Goal: Check status: Check status

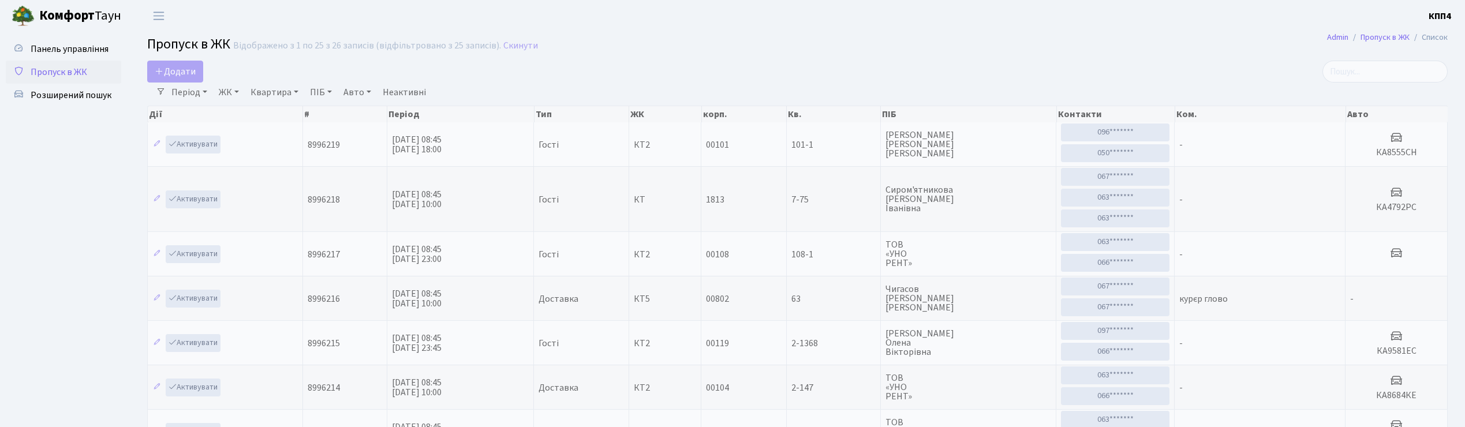
select select "25"
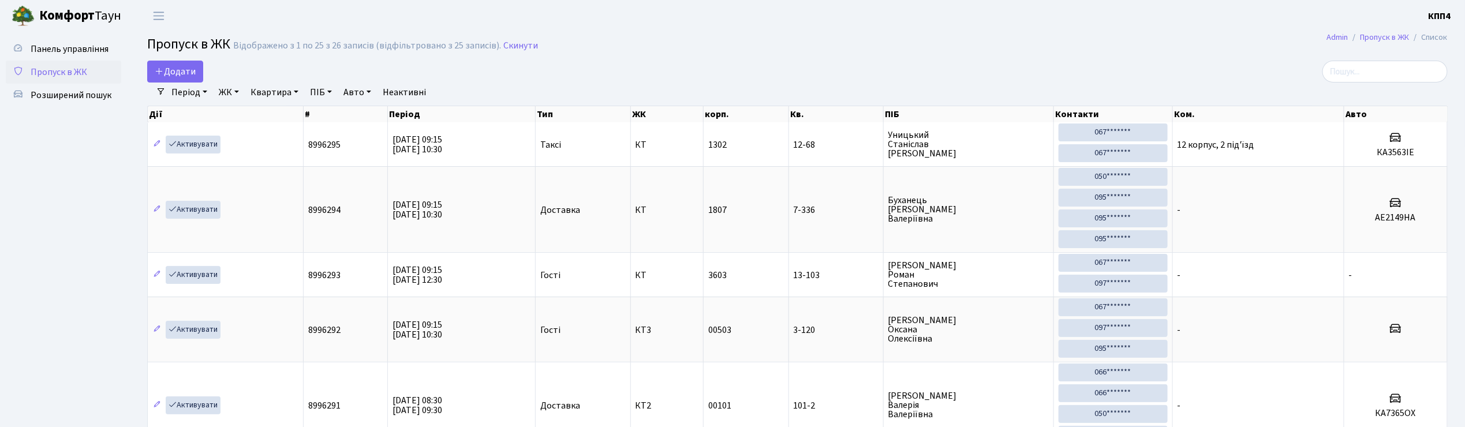
click at [87, 72] on link "Пропуск в ЖК" at bounding box center [63, 72] width 115 height 23
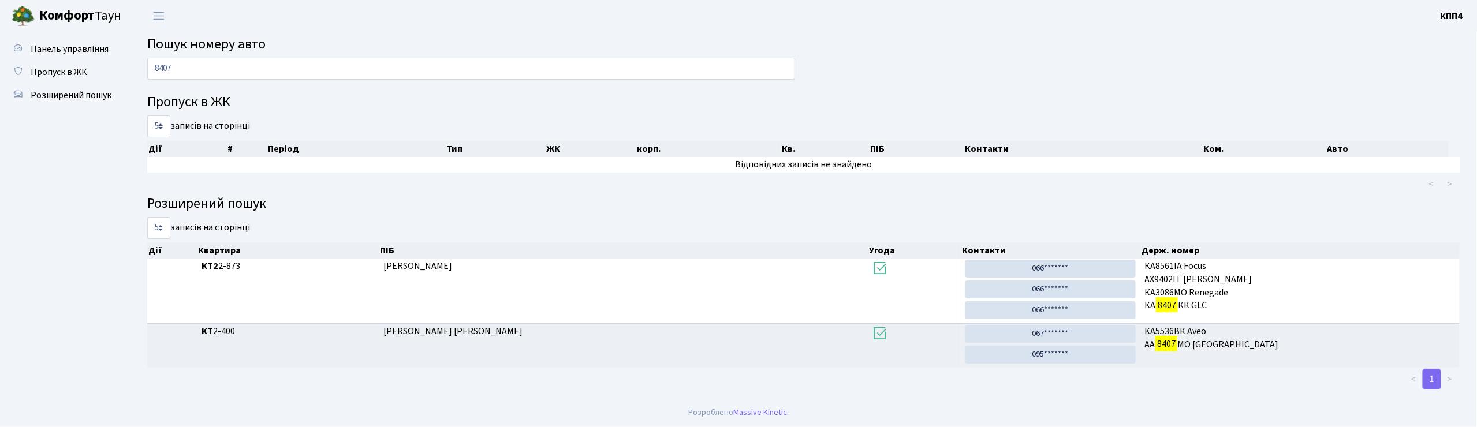
type input "8407"
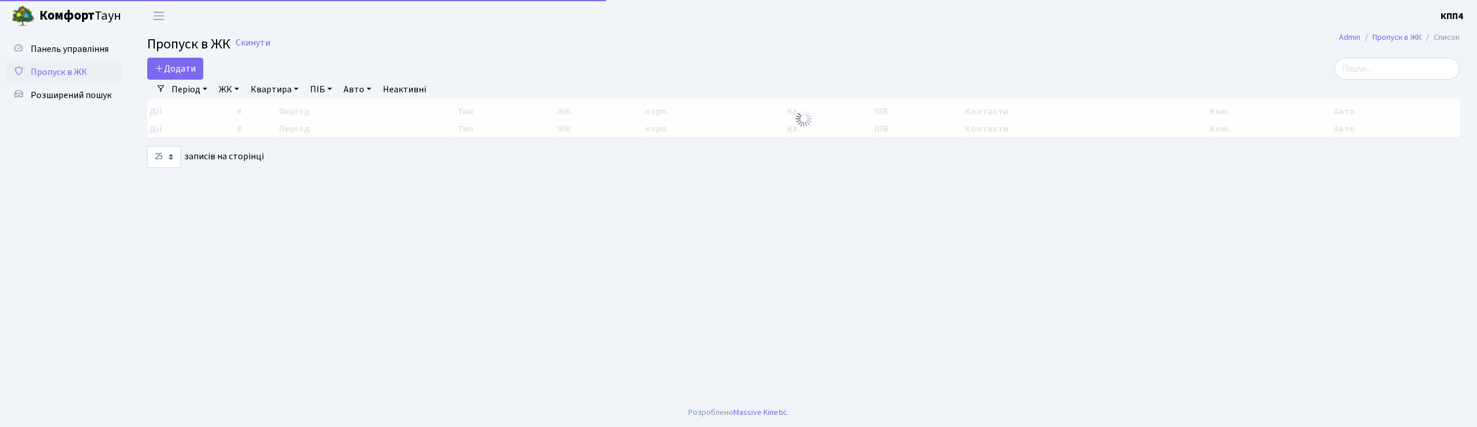
select select "25"
click at [1363, 77] on input "search" at bounding box center [1396, 69] width 125 height 22
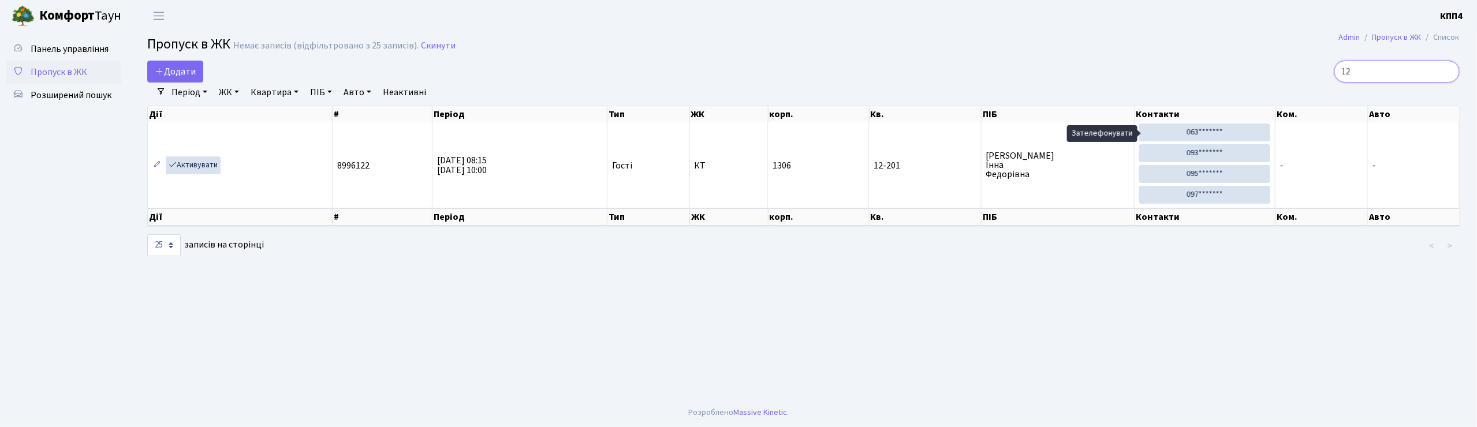
type input "1"
